Goal: Task Accomplishment & Management: Manage account settings

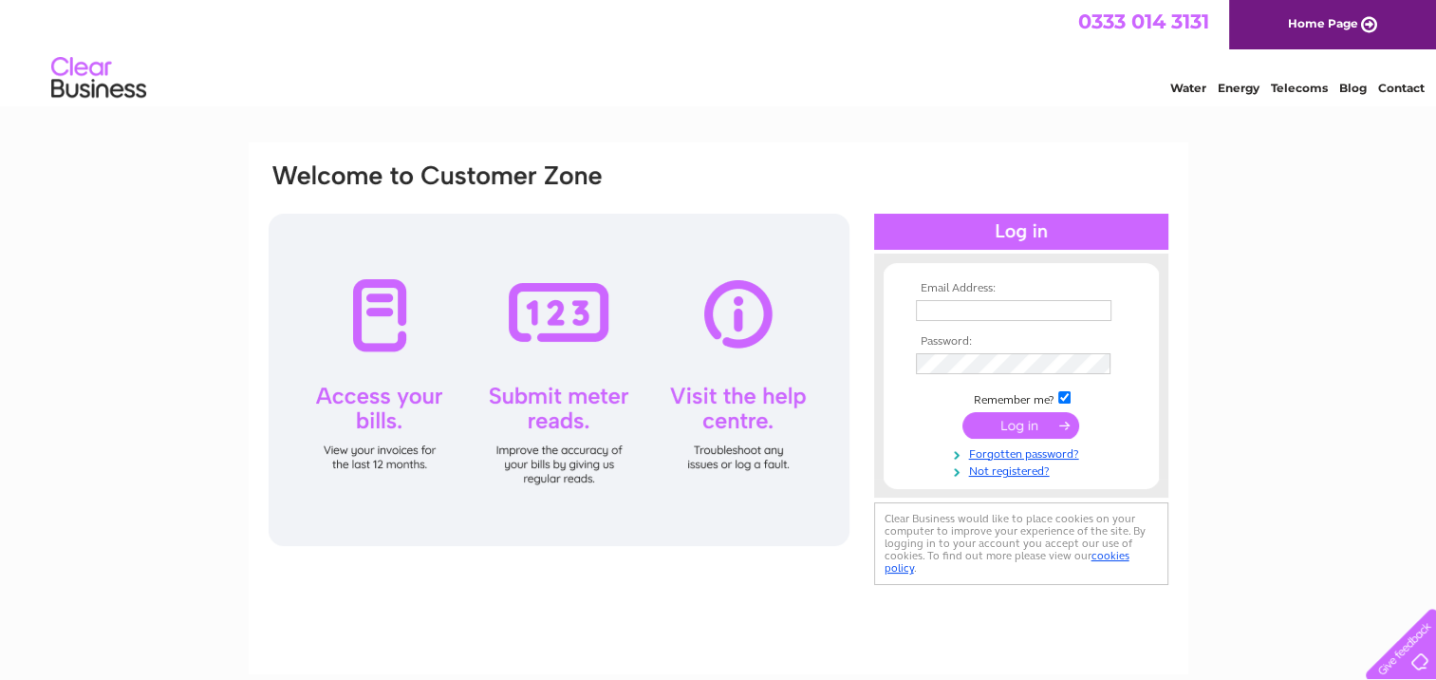
type input "office@nncresswell.co.uk"
click at [1001, 424] on input "submit" at bounding box center [1021, 425] width 117 height 27
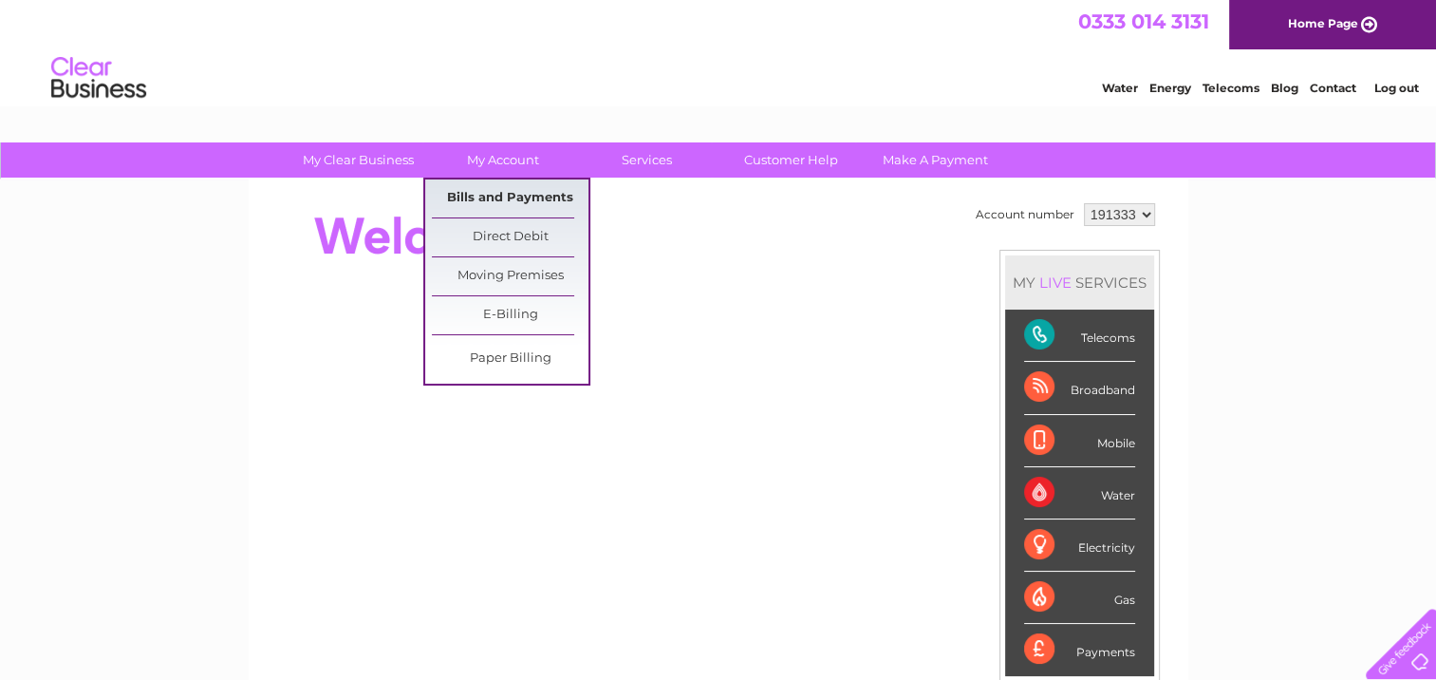
click at [477, 196] on link "Bills and Payments" at bounding box center [510, 198] width 157 height 38
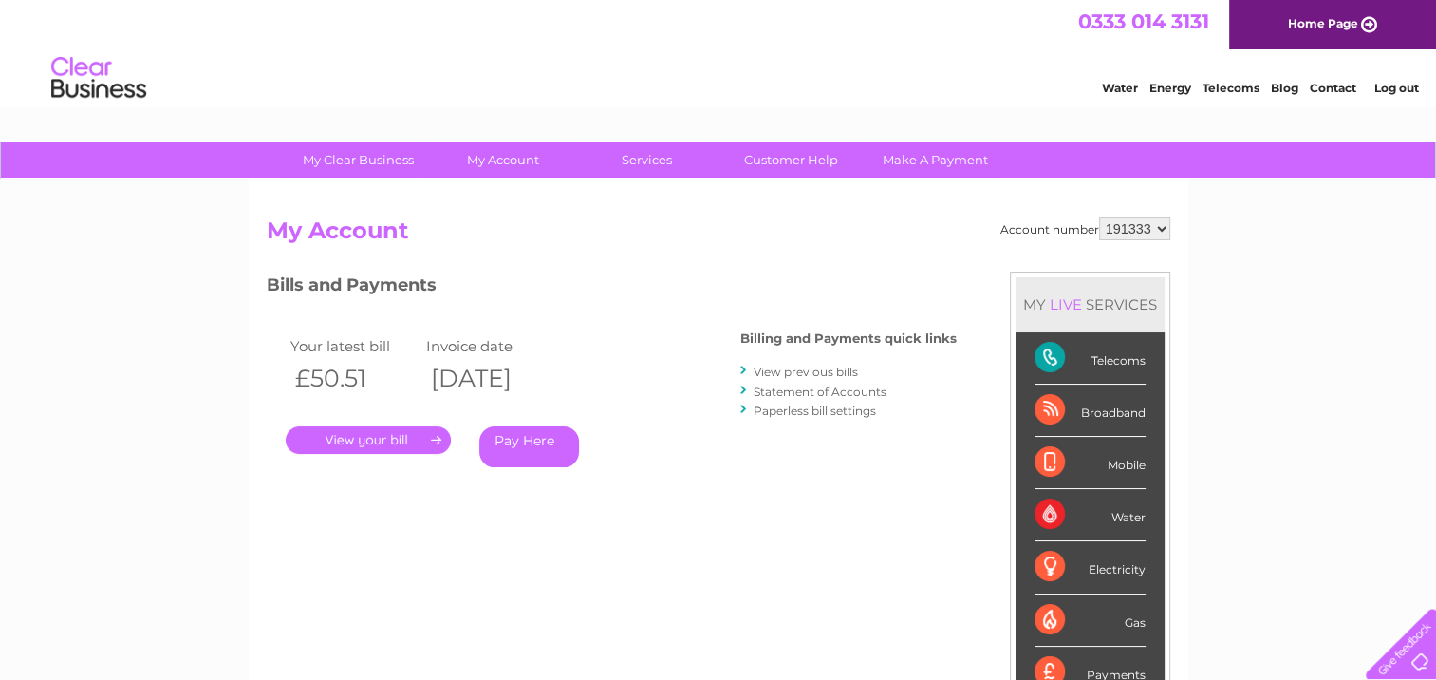
click at [421, 432] on link "." at bounding box center [368, 440] width 165 height 28
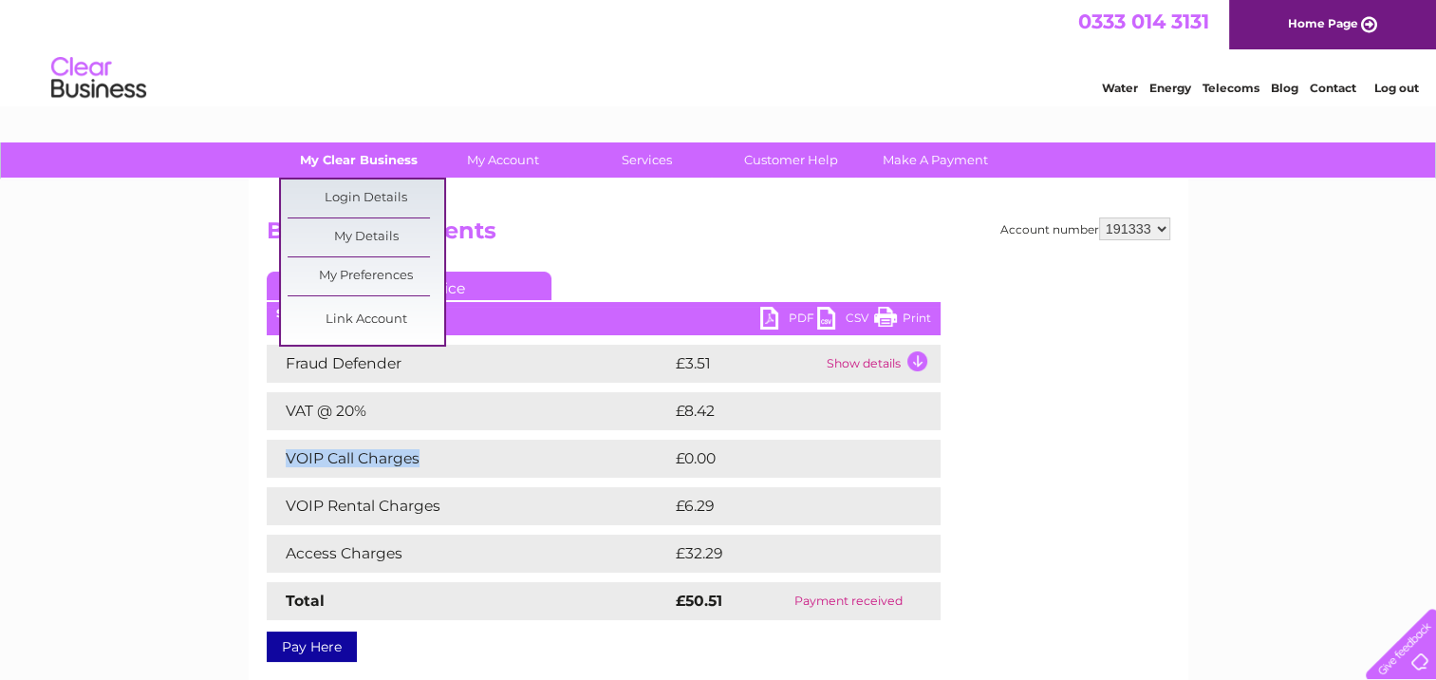
click at [351, 163] on link "My Clear Business" at bounding box center [358, 159] width 157 height 35
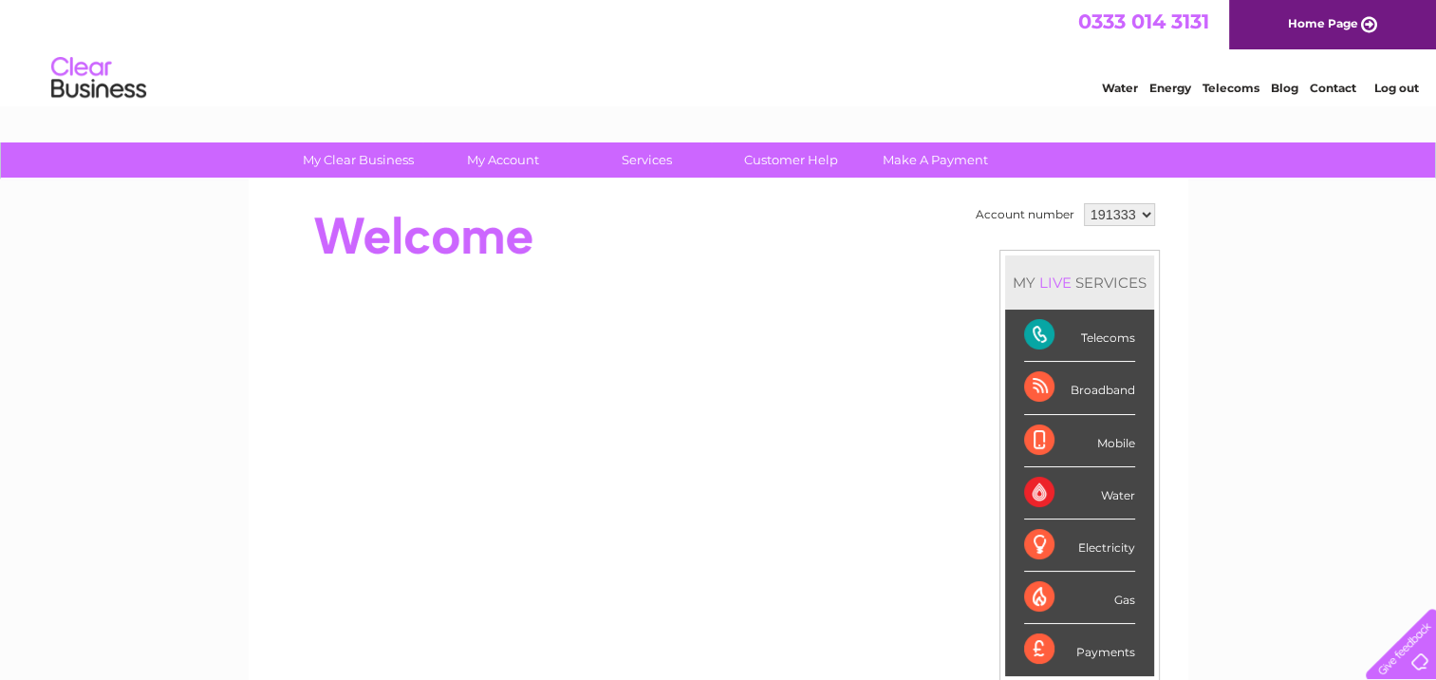
click at [1095, 393] on div "Broadband" at bounding box center [1079, 388] width 111 height 52
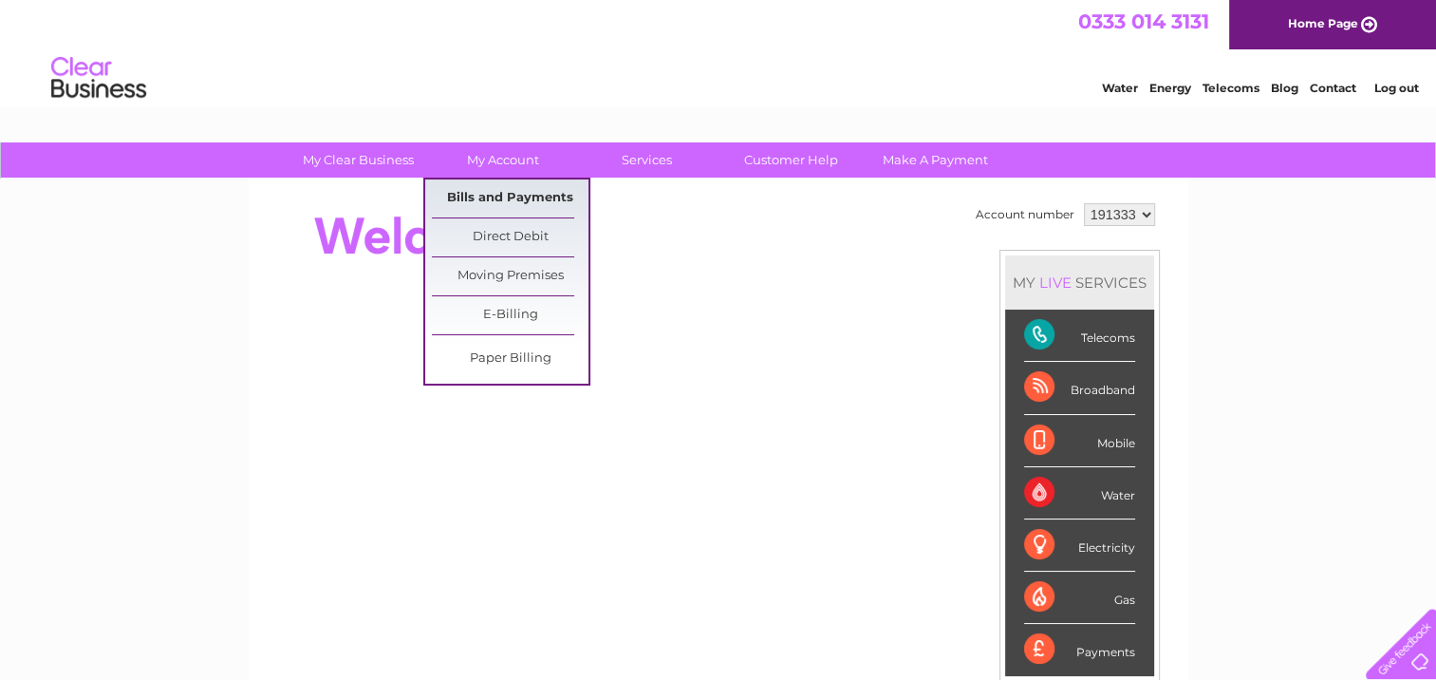
click at [490, 204] on link "Bills and Payments" at bounding box center [510, 198] width 157 height 38
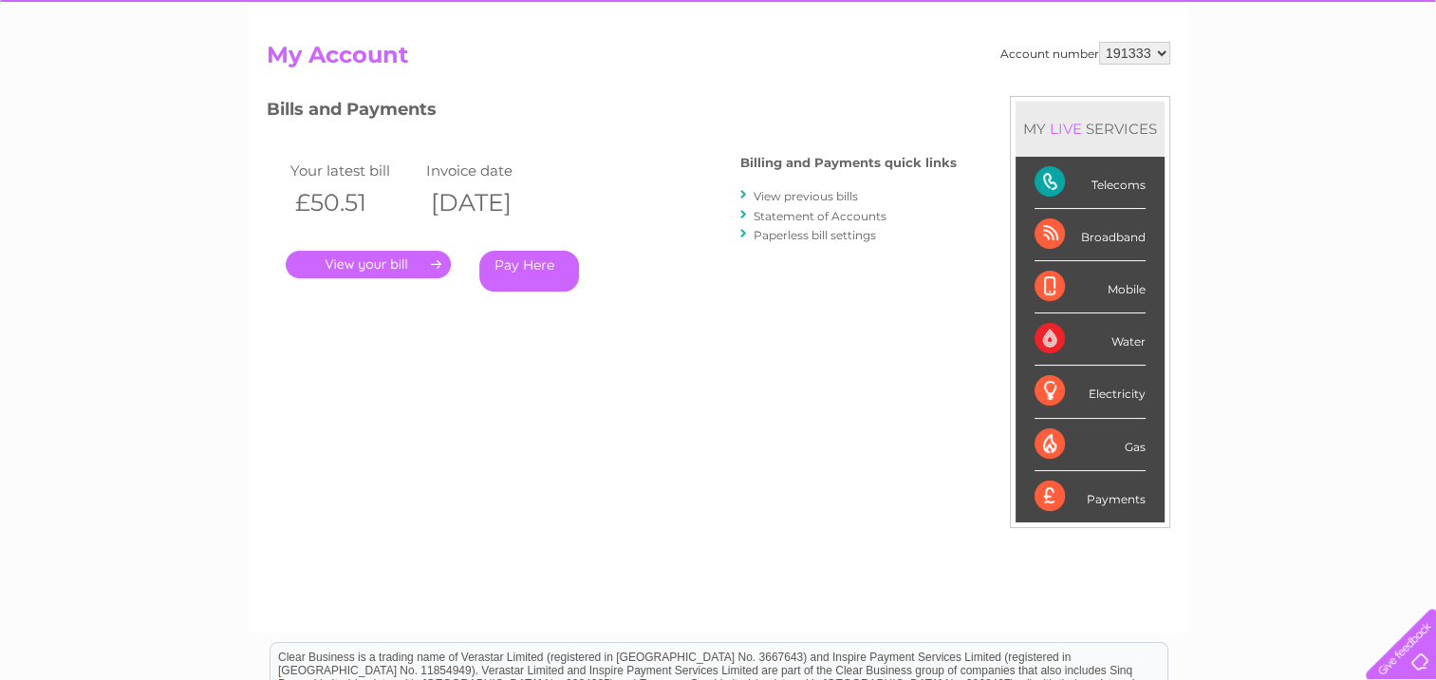
scroll to position [190, 0]
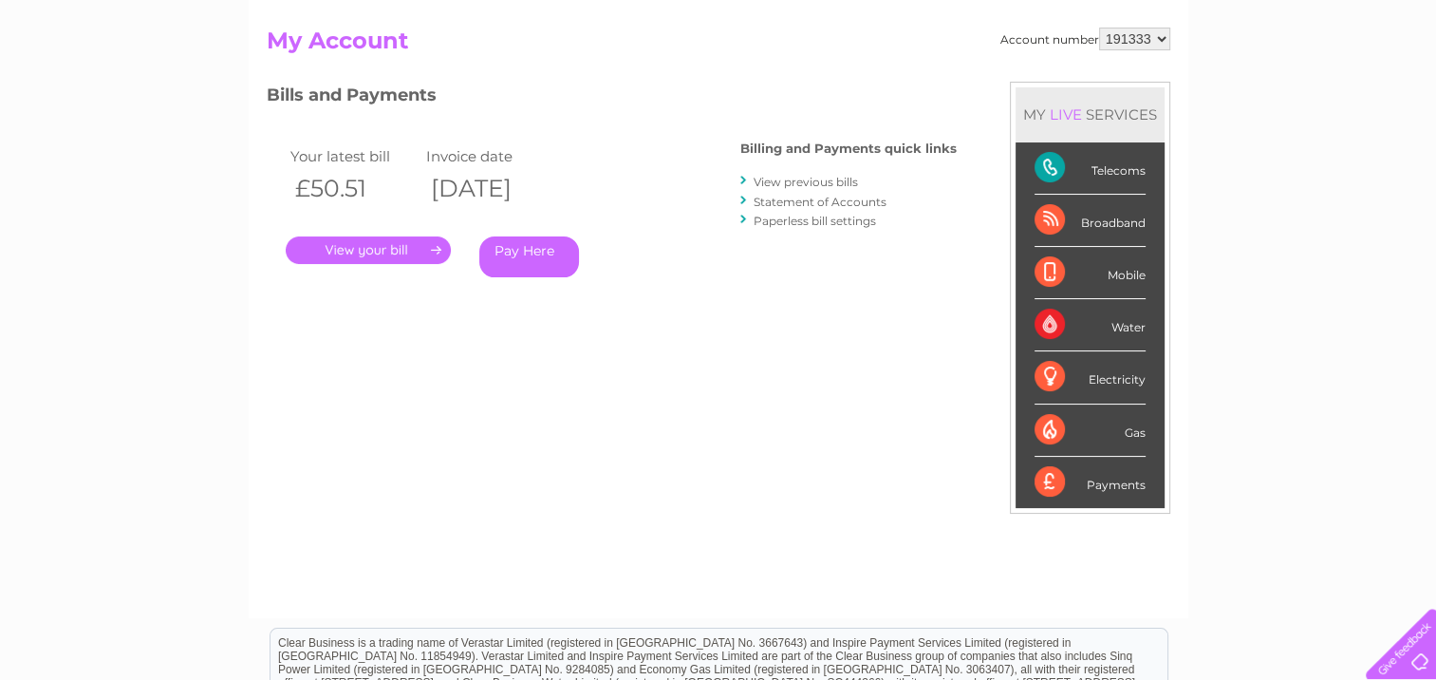
click at [376, 247] on link "." at bounding box center [368, 250] width 165 height 28
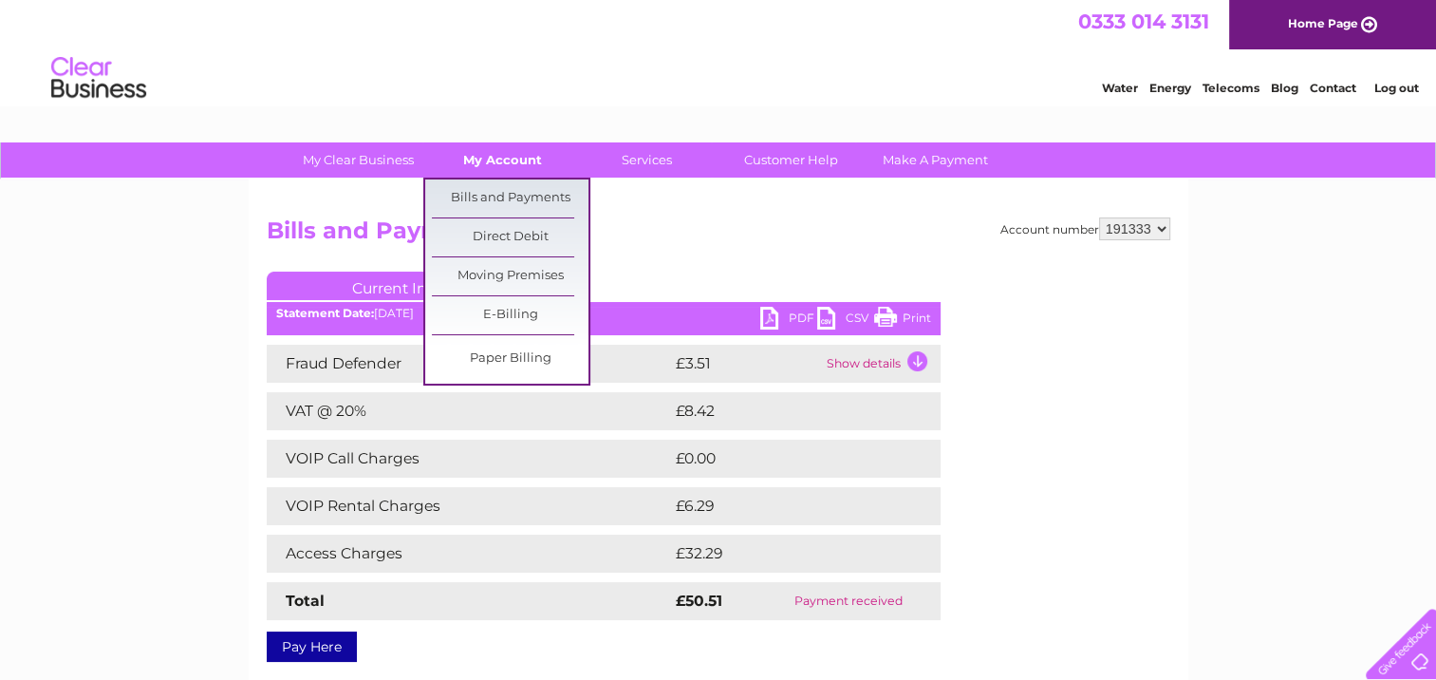
click at [482, 158] on link "My Account" at bounding box center [502, 159] width 157 height 35
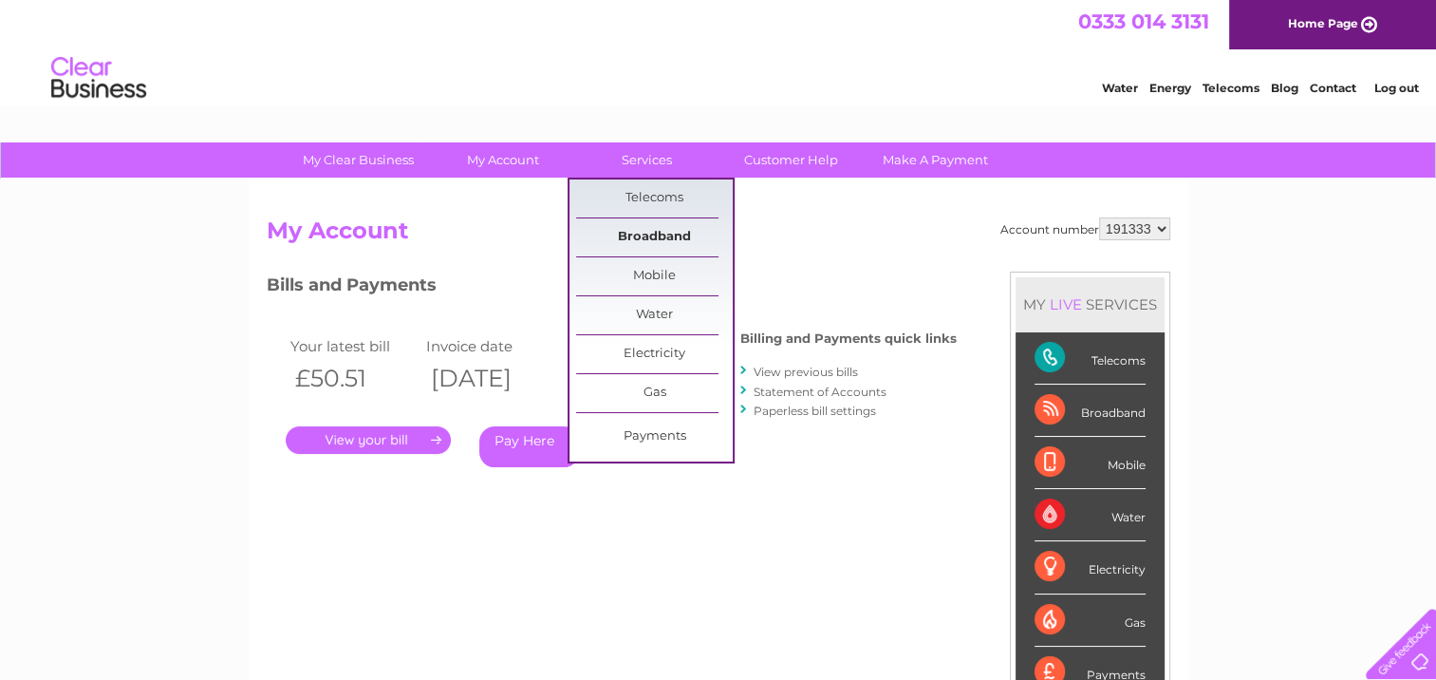
click at [643, 235] on link "Broadband" at bounding box center [654, 237] width 157 height 38
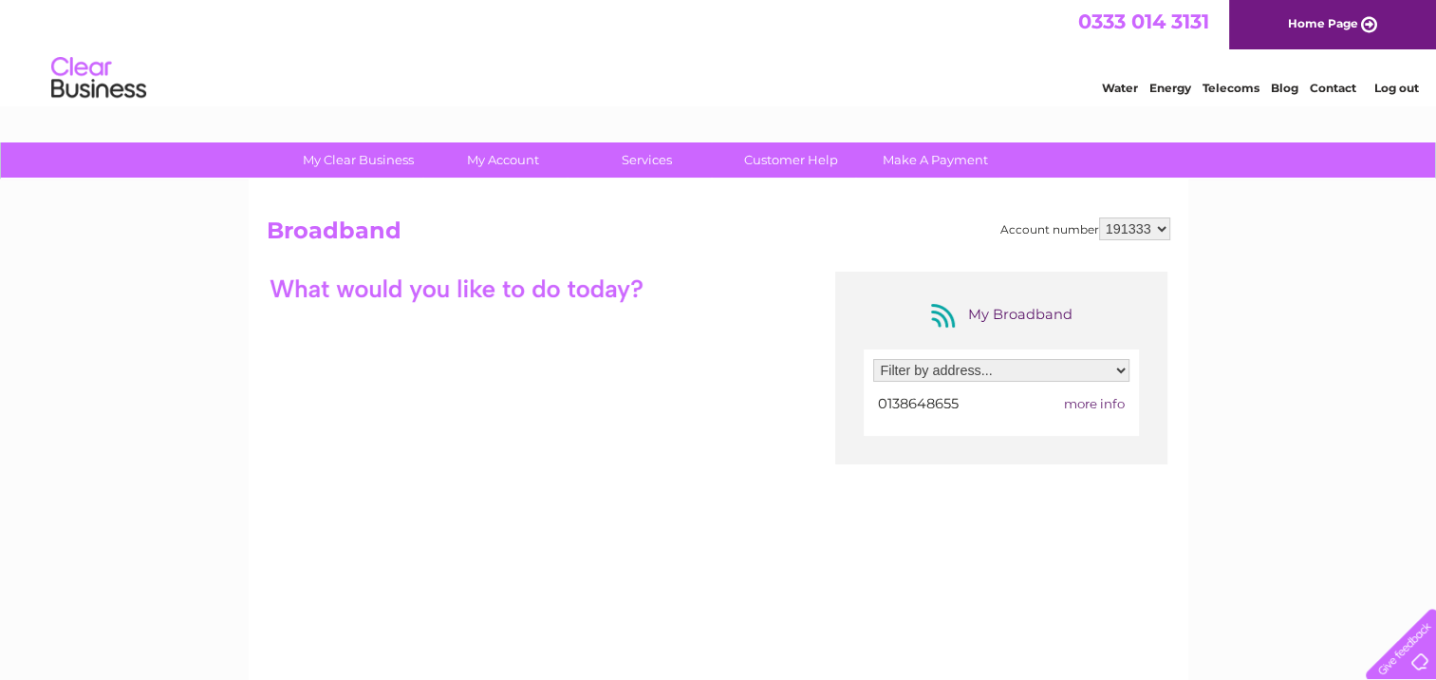
click at [1121, 370] on select "Filter by address... Cresswell Coach Hire, Worcester Road, Evesham, Worcestersh…" at bounding box center [1001, 370] width 256 height 23
click at [706, 386] on div "My Broadband Filter by address... Cresswell Coach Hire, Worcester Road, Evesham…" at bounding box center [719, 456] width 904 height 370
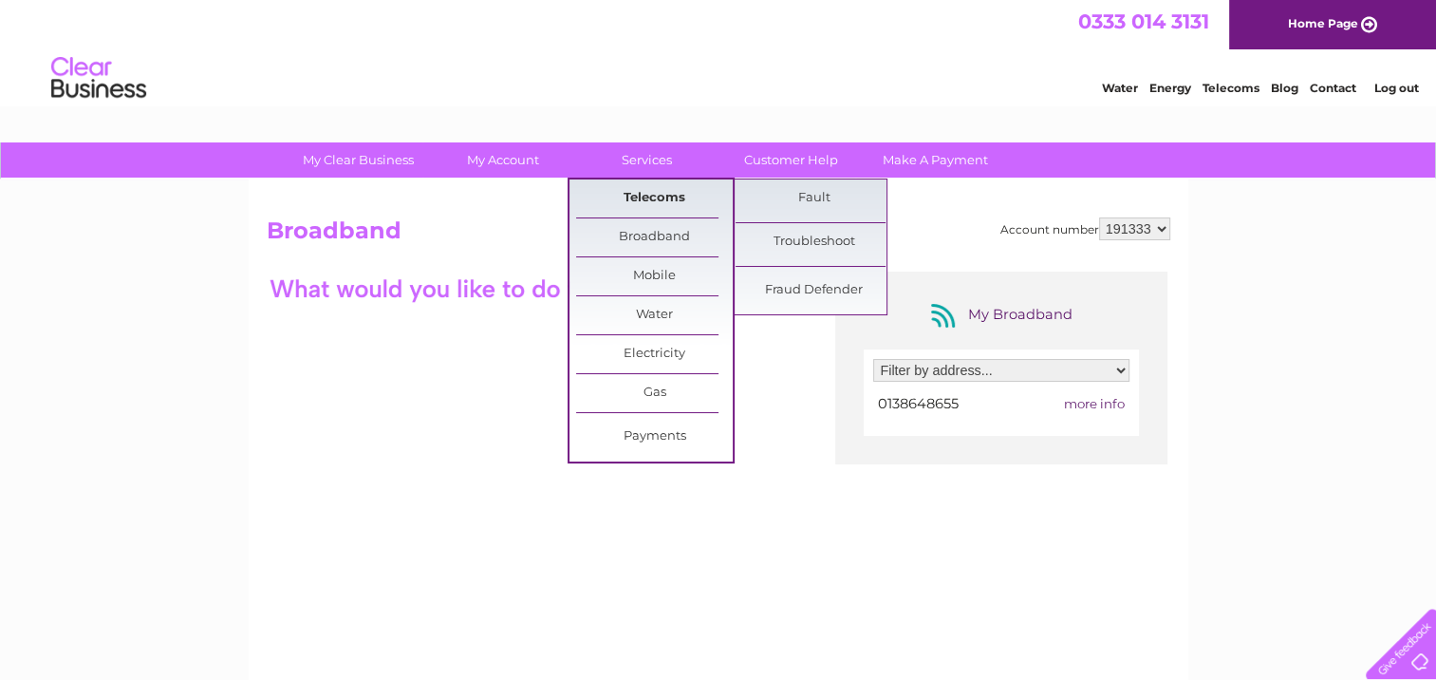
click at [636, 200] on link "Telecoms" at bounding box center [654, 198] width 157 height 38
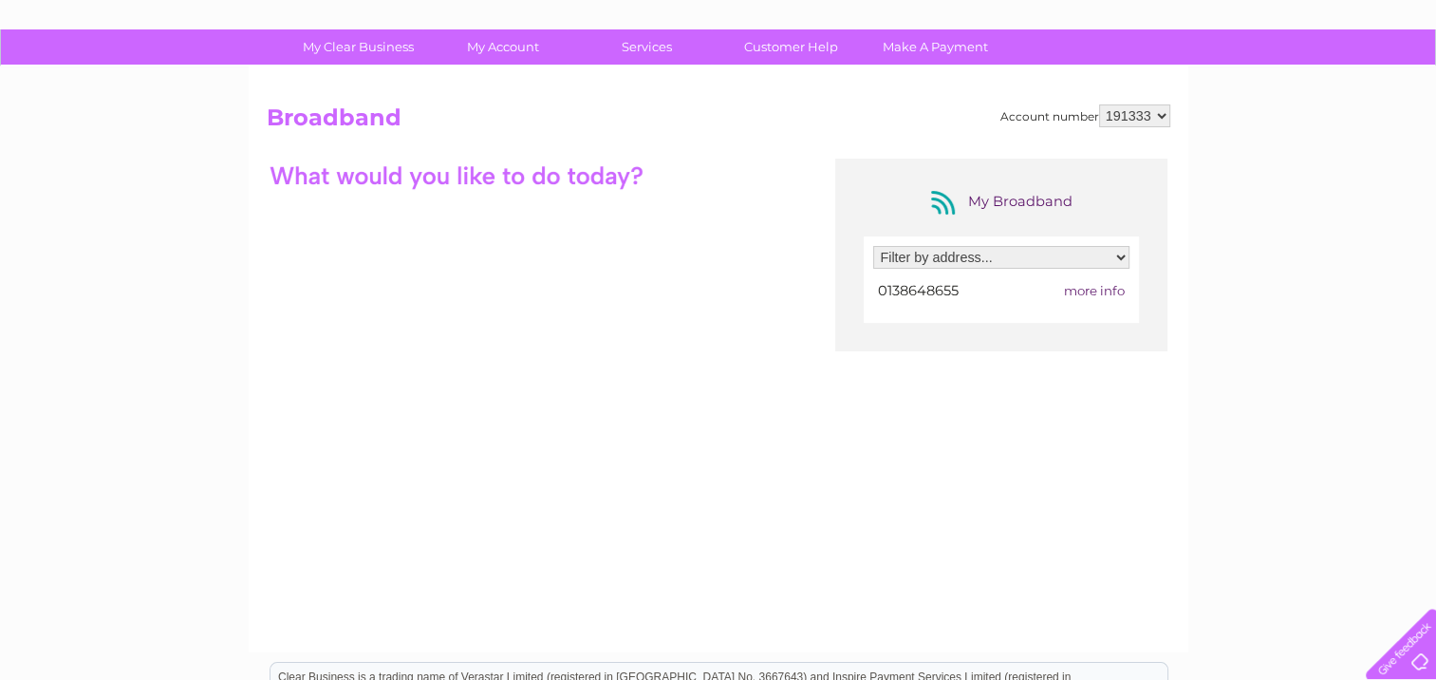
scroll to position [380, 0]
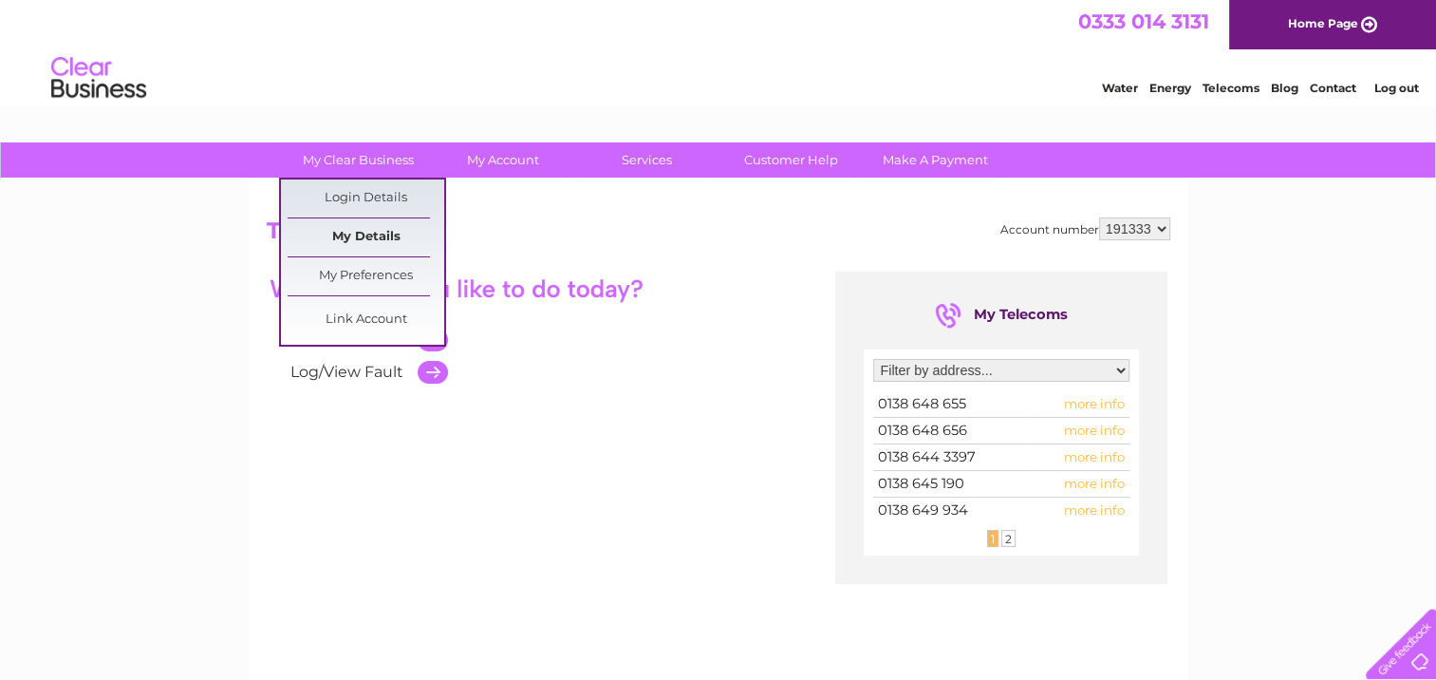
click at [338, 231] on link "My Details" at bounding box center [366, 237] width 157 height 38
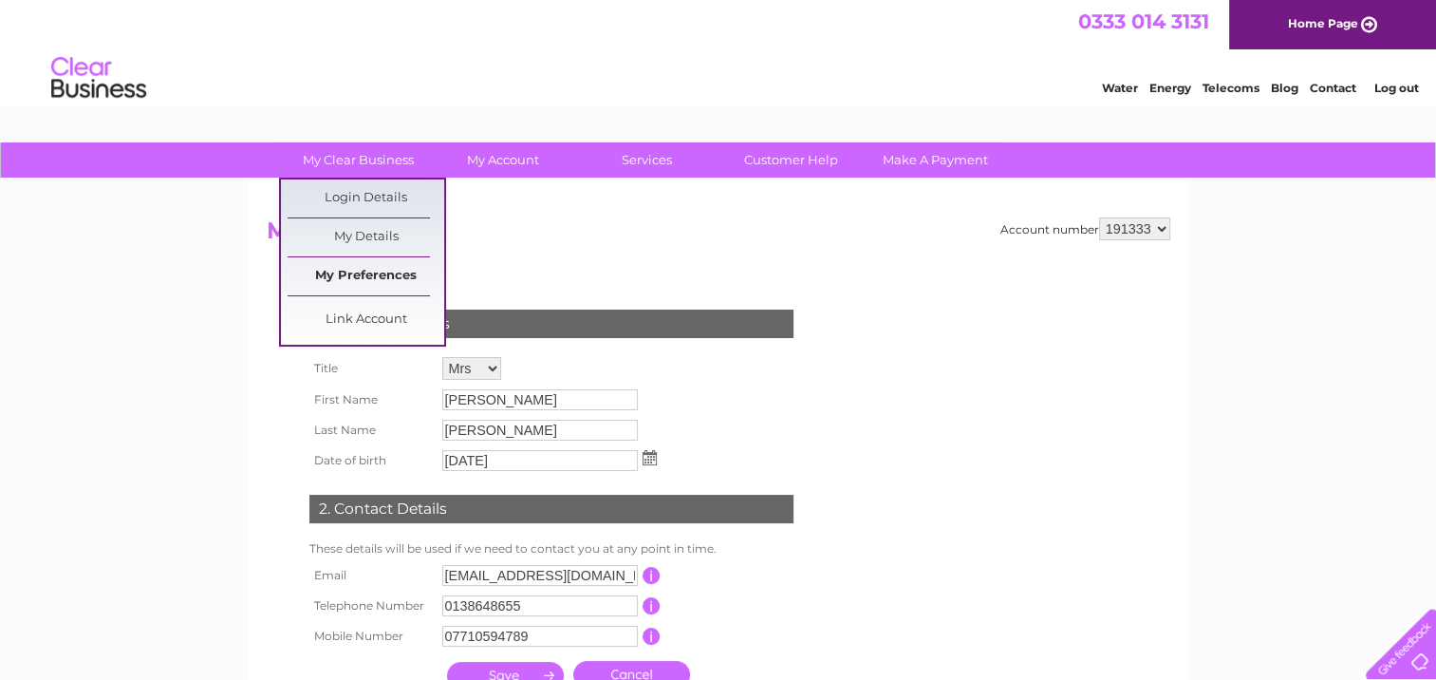
click at [323, 279] on link "My Preferences" at bounding box center [366, 276] width 157 height 38
